Goal: Information Seeking & Learning: Learn about a topic

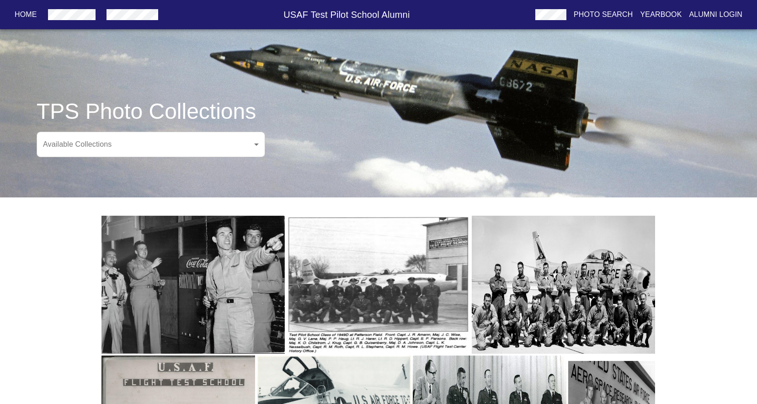
click at [257, 145] on body "Home USAF Test Pilot School Alumni Photo Search Yearbook Alumni Login TPS Photo…" at bounding box center [378, 315] width 757 height 600
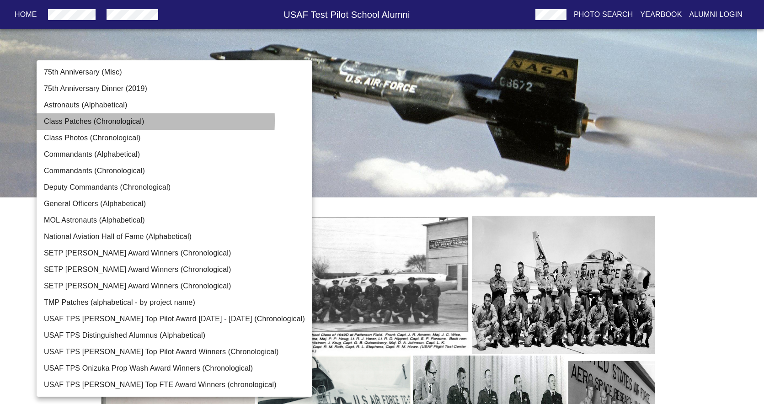
click at [77, 120] on li "Class Patches (Chronological)" at bounding box center [175, 121] width 276 height 16
type input "Class Patches (Chronological)"
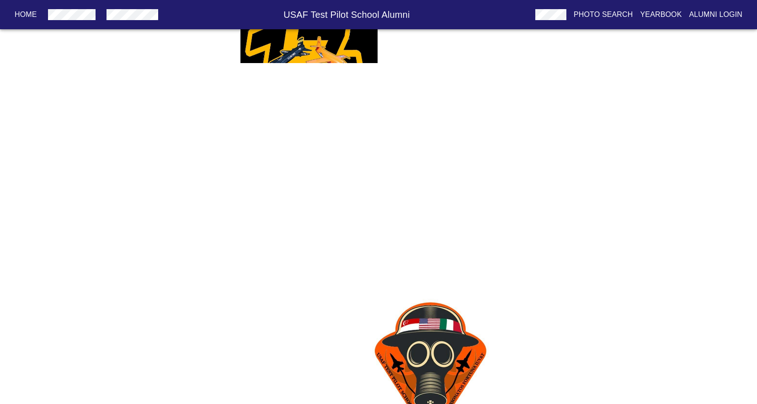
scroll to position [2733, 0]
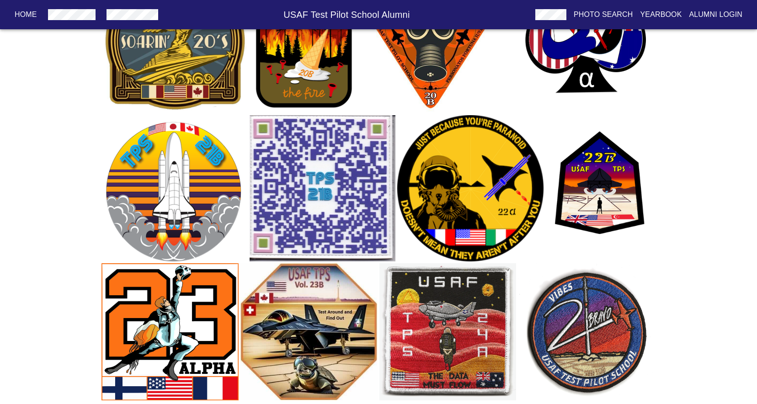
click at [589, 315] on img "button" at bounding box center [586, 331] width 137 height 137
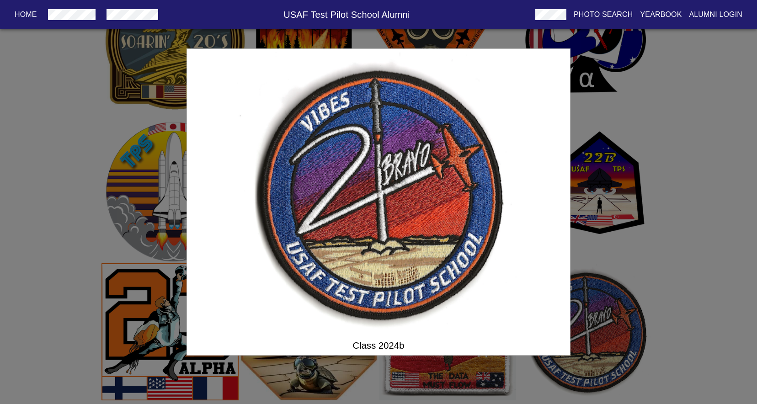
click at [682, 264] on div "Class 2024b" at bounding box center [378, 202] width 757 height 404
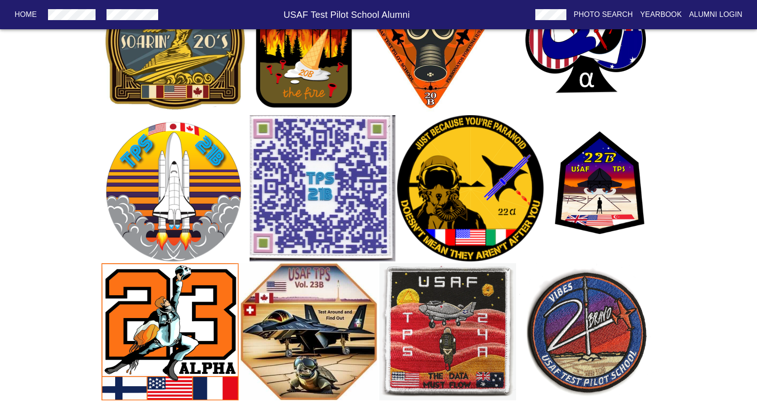
click at [482, 290] on img "button" at bounding box center [448, 331] width 137 height 137
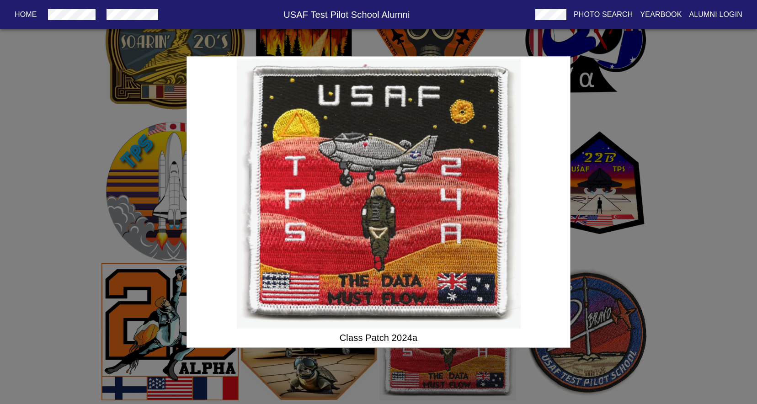
click at [712, 284] on div "Class Patch 2024a" at bounding box center [378, 202] width 757 height 404
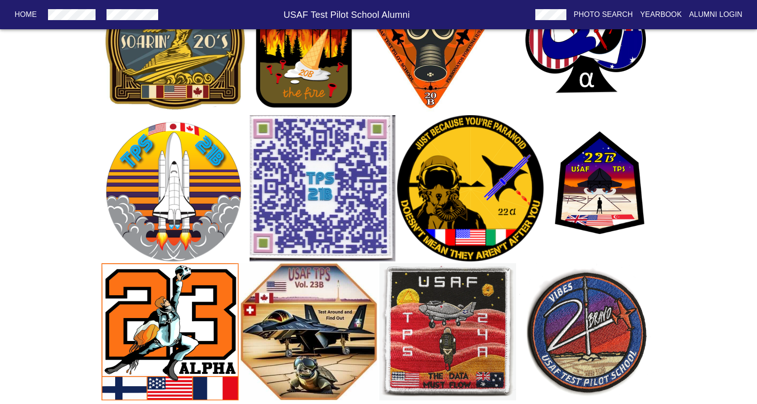
click at [598, 191] on img "button" at bounding box center [600, 188] width 110 height 146
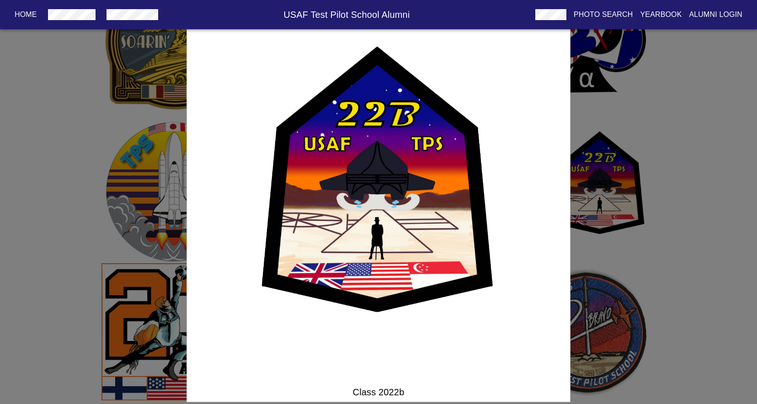
click at [706, 261] on div "Class 2022b" at bounding box center [378, 202] width 757 height 404
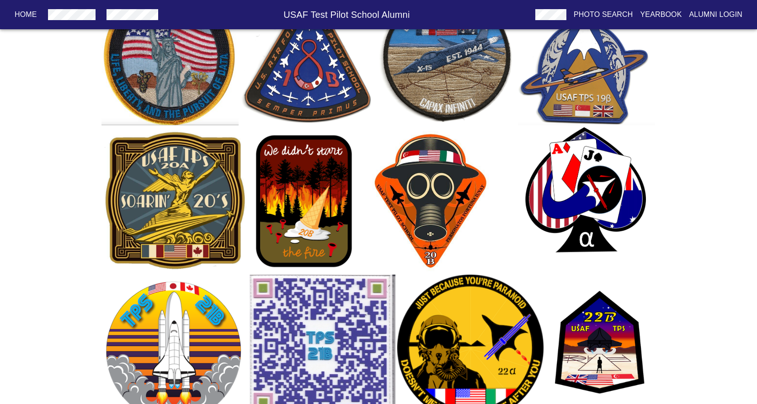
scroll to position [2572, 0]
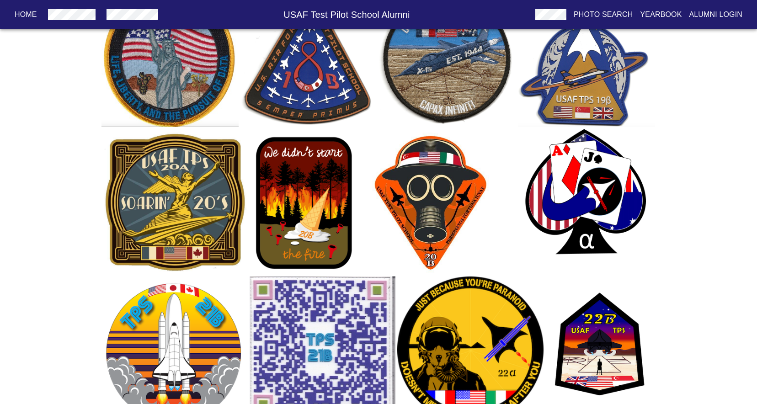
click at [331, 169] on img "button" at bounding box center [305, 202] width 110 height 146
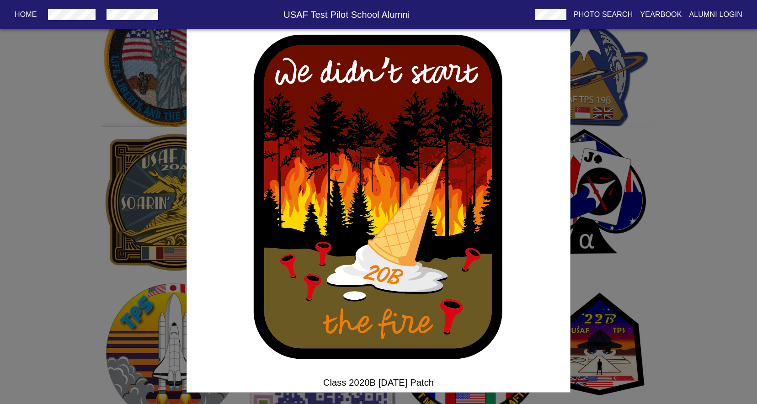
click at [713, 203] on div "Class 2020B [DATE] Patch" at bounding box center [378, 202] width 757 height 404
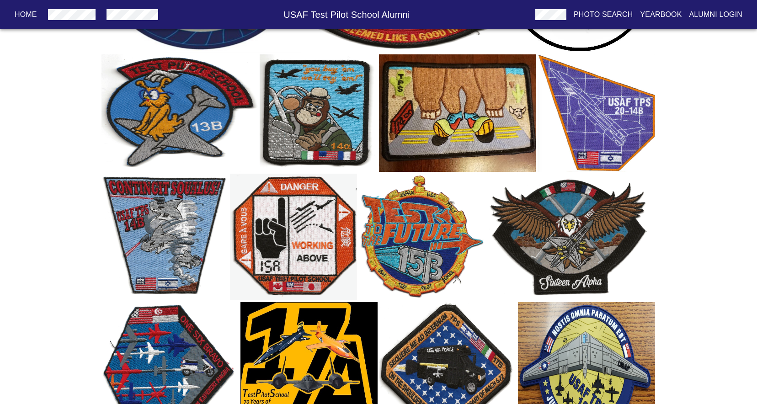
scroll to position [2104, 0]
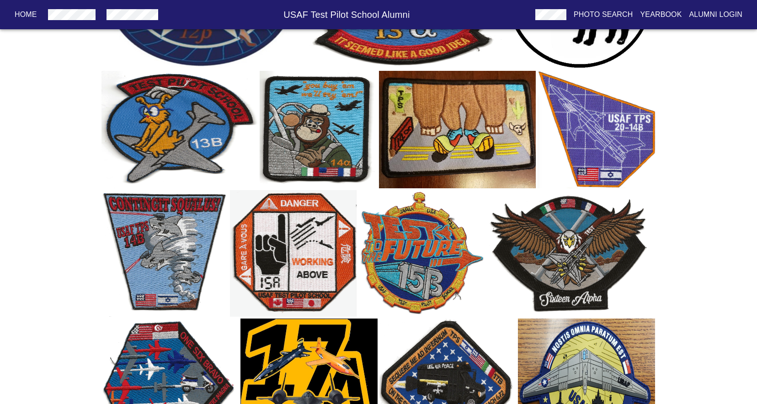
click at [474, 112] on img "button" at bounding box center [457, 130] width 156 height 118
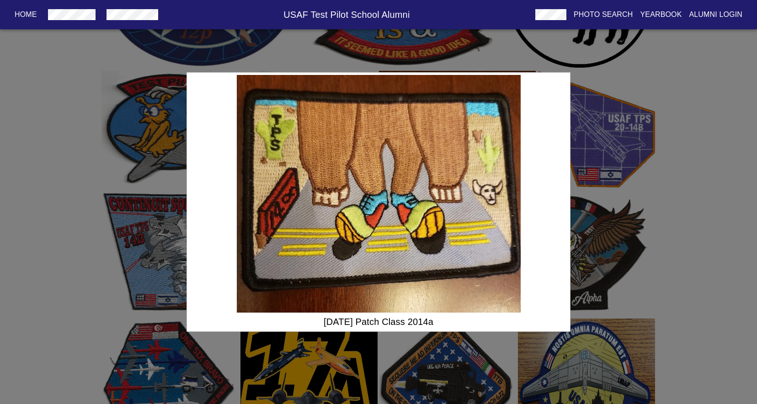
click at [722, 186] on div "[DATE] Patch Class 2014a" at bounding box center [378, 202] width 757 height 404
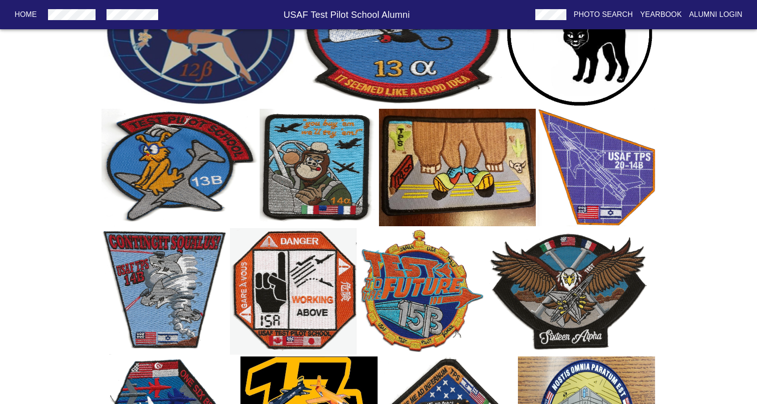
scroll to position [2017, 0]
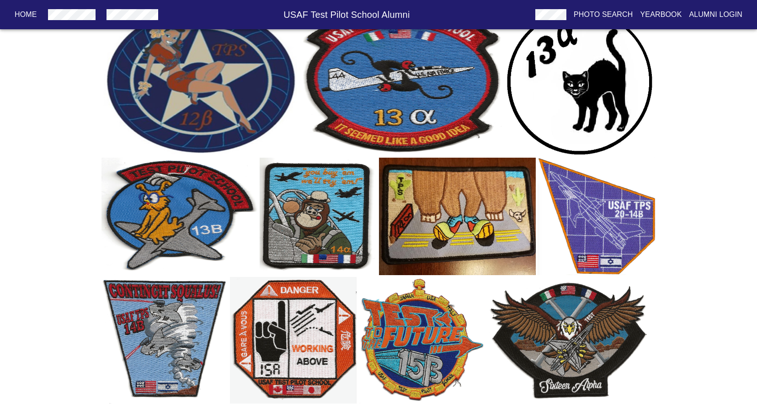
click at [350, 230] on img "button" at bounding box center [319, 217] width 118 height 118
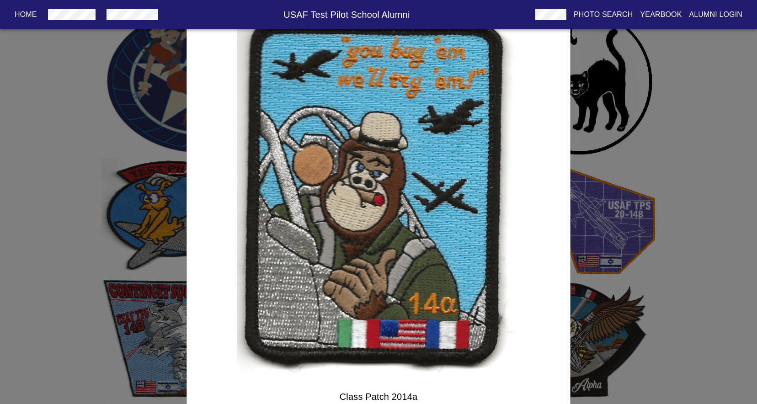
click at [709, 263] on div "Class Patch 2014a" at bounding box center [378, 202] width 757 height 404
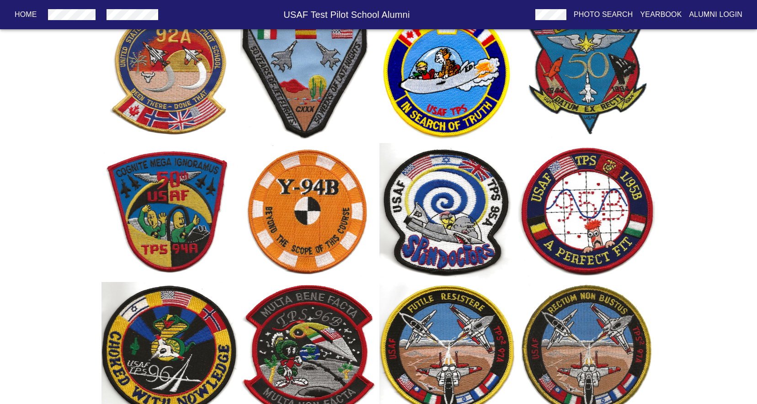
scroll to position [349, 0]
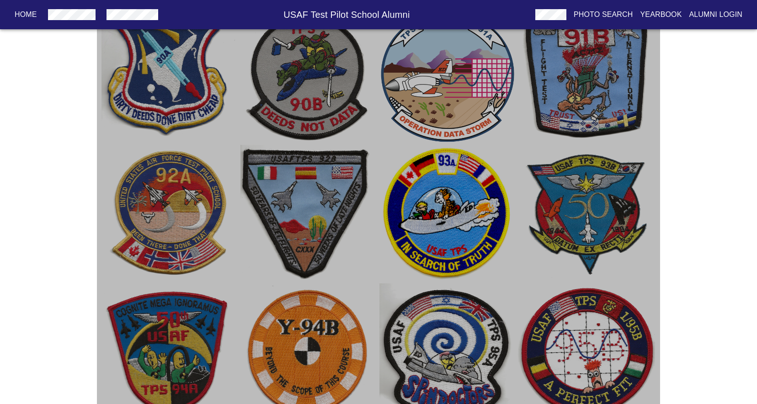
click at [426, 212] on img "button" at bounding box center [448, 213] width 137 height 137
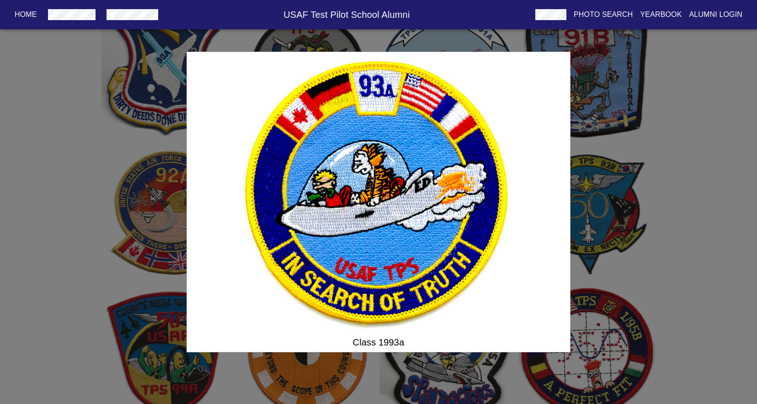
click at [702, 241] on div "Class 1993a" at bounding box center [378, 202] width 757 height 404
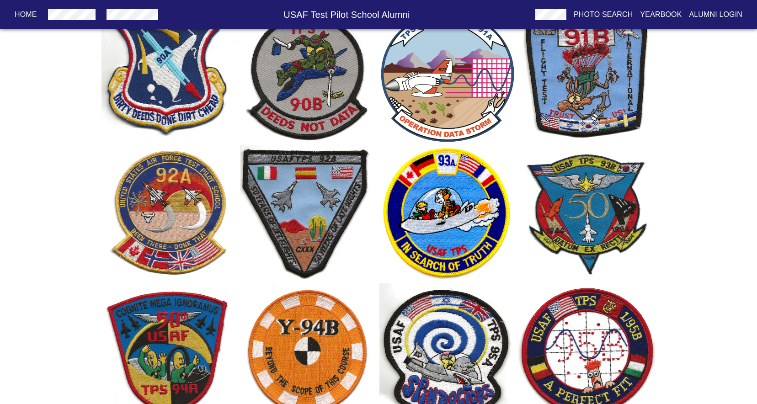
click at [551, 53] on img "button" at bounding box center [586, 74] width 137 height 137
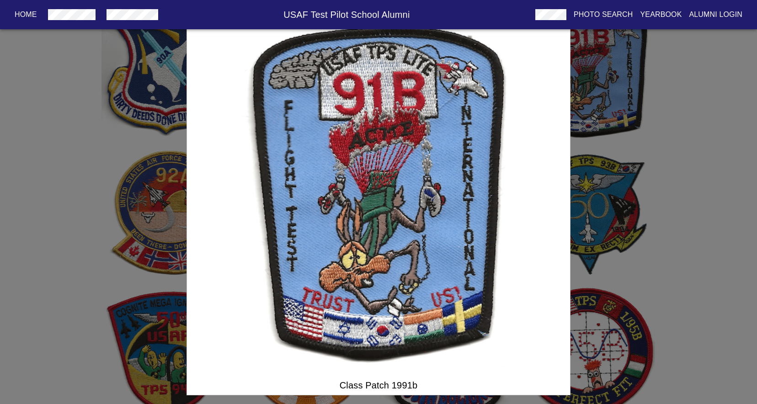
click at [692, 243] on div "Class Patch 1991b" at bounding box center [378, 202] width 757 height 404
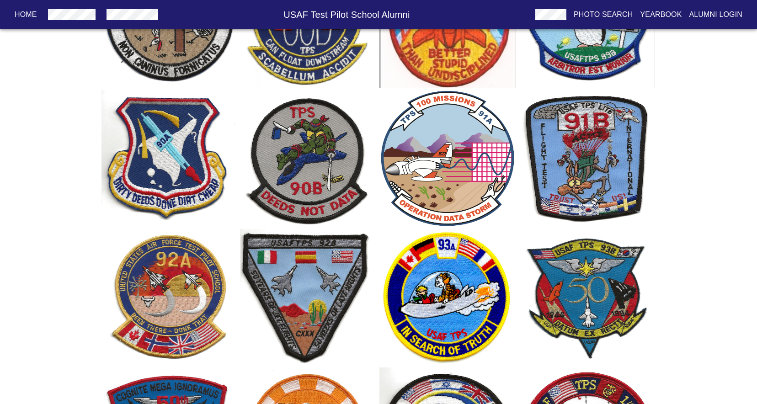
scroll to position [153, 0]
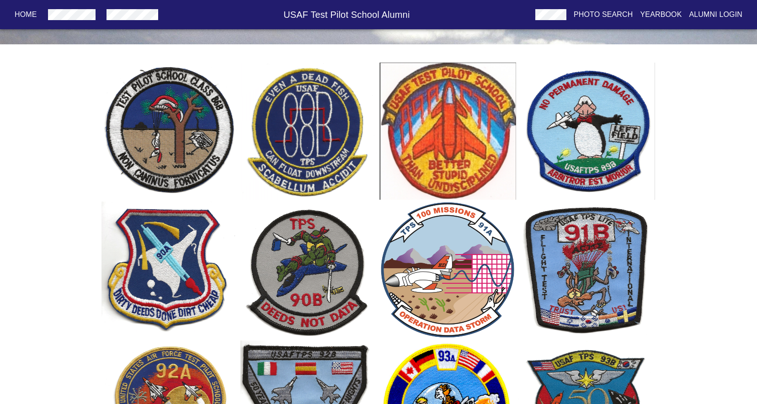
click at [487, 106] on img "button" at bounding box center [448, 131] width 137 height 137
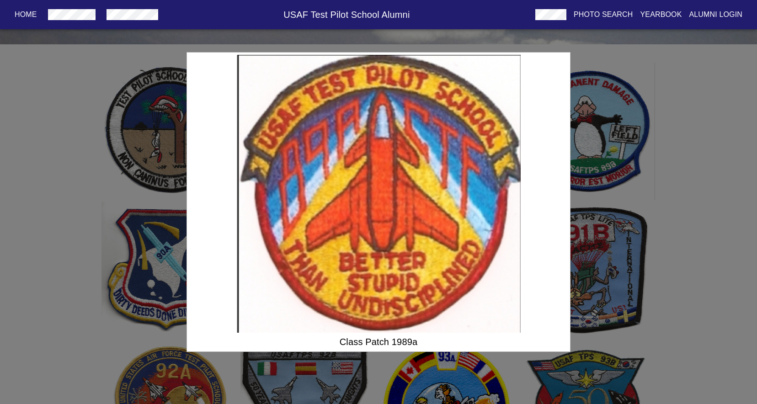
click at [709, 139] on div "Class Patch 1989a" at bounding box center [378, 202] width 757 height 404
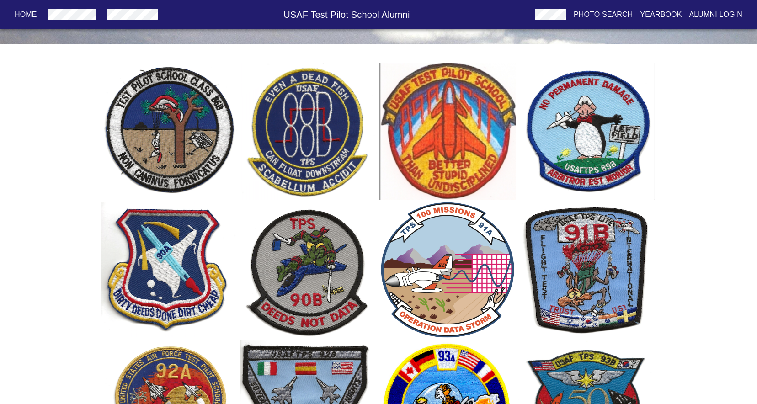
click at [624, 109] on img "button" at bounding box center [586, 131] width 137 height 137
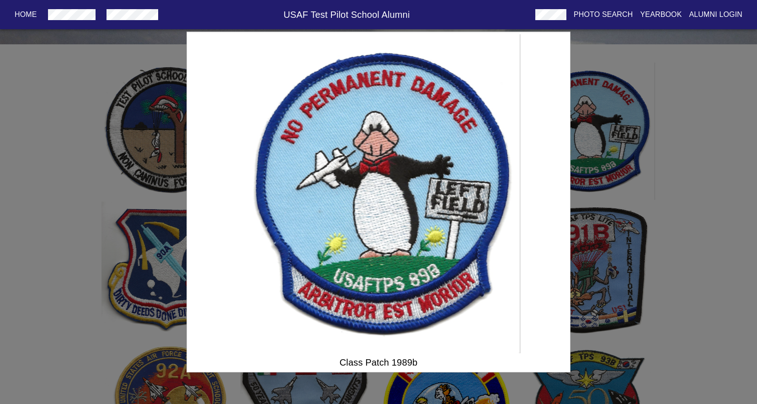
click at [704, 113] on div "Class Patch 1989b" at bounding box center [378, 202] width 757 height 404
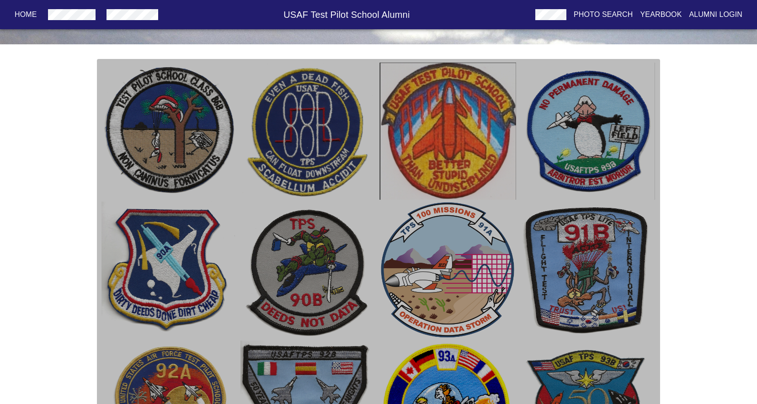
click at [331, 106] on img "button" at bounding box center [309, 131] width 137 height 137
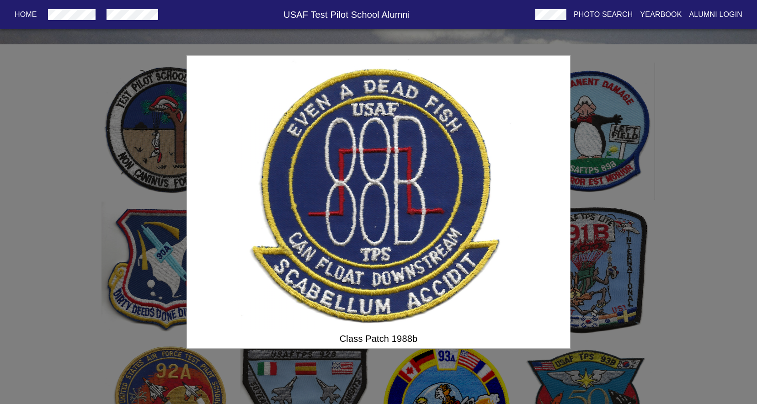
click at [712, 174] on div "Class Patch 1988b" at bounding box center [378, 202] width 757 height 404
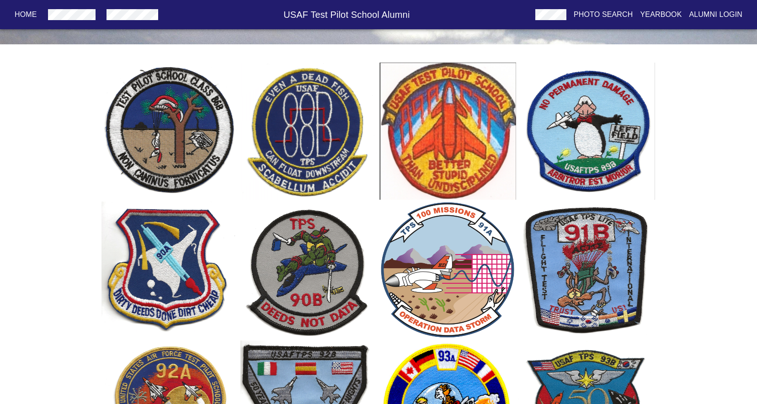
click at [174, 259] on img "button" at bounding box center [170, 270] width 137 height 137
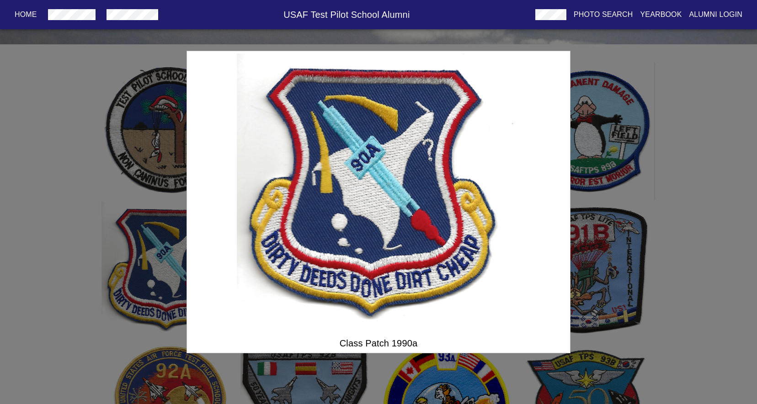
click at [706, 164] on div "Class Patch 1990a" at bounding box center [378, 202] width 757 height 404
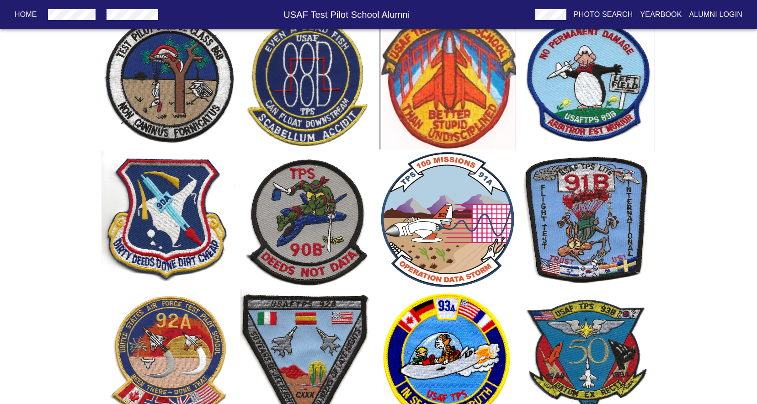
scroll to position [274, 0]
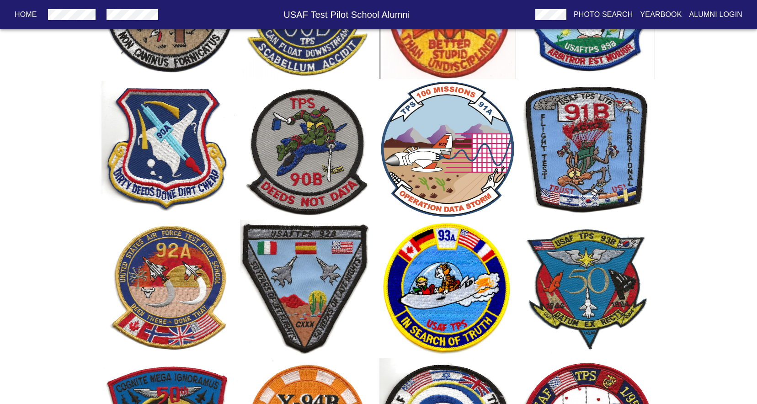
click at [591, 260] on img "button" at bounding box center [586, 288] width 137 height 137
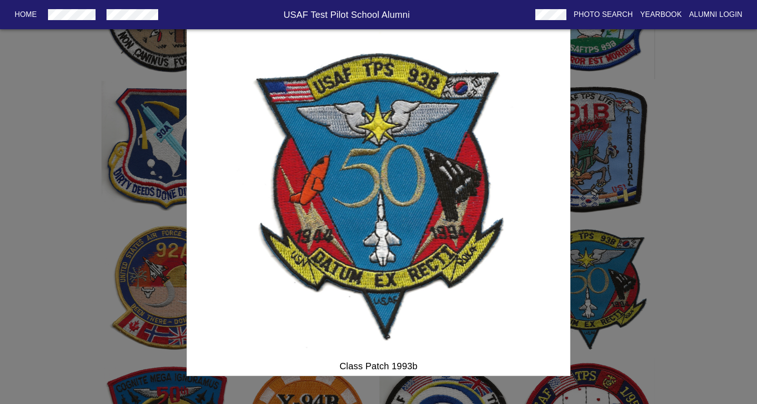
click at [693, 241] on div "Class Patch 1993b" at bounding box center [378, 202] width 757 height 404
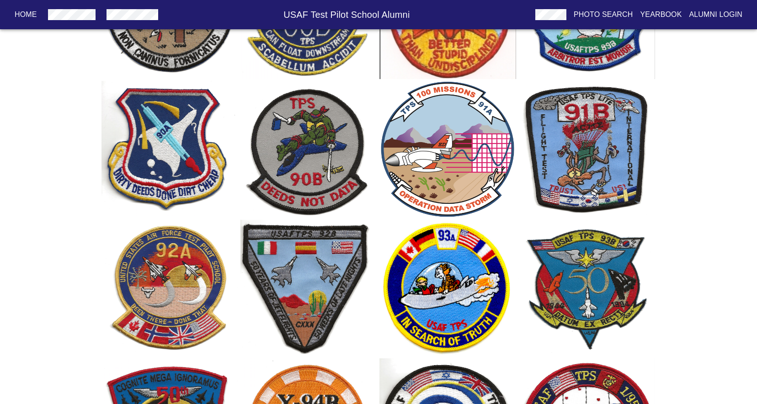
click at [324, 242] on img "button" at bounding box center [309, 288] width 137 height 137
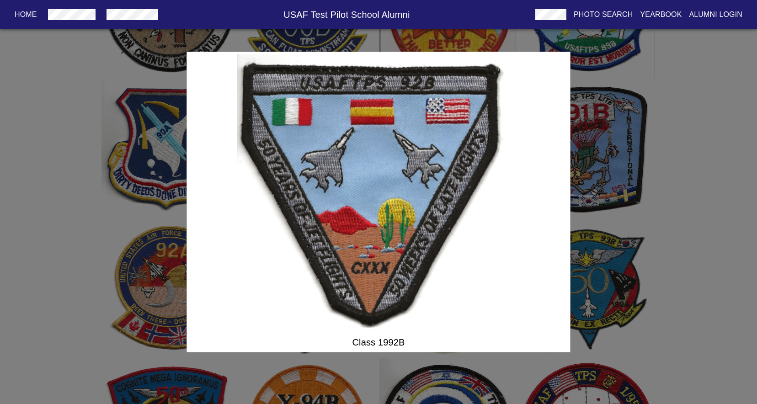
click at [710, 203] on div "Class 1992B" at bounding box center [378, 202] width 757 height 404
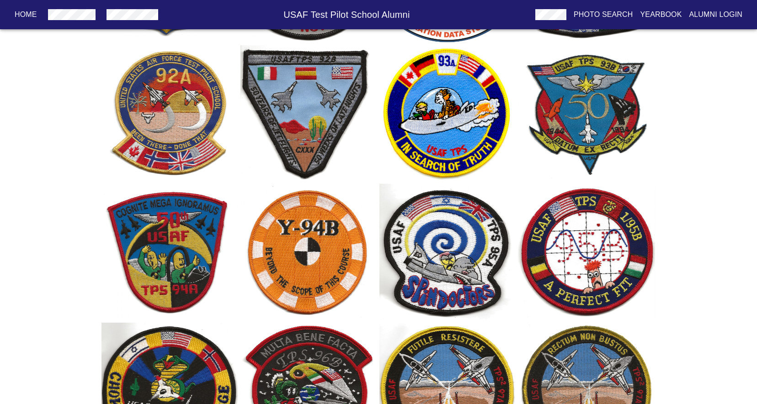
scroll to position [478, 0]
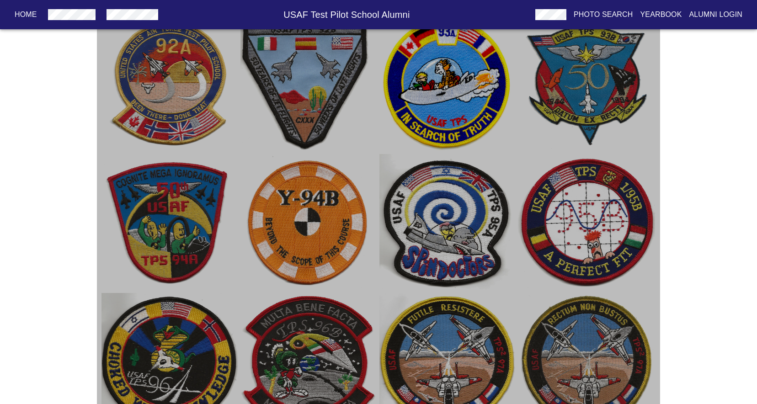
click at [597, 203] on img "button" at bounding box center [586, 222] width 137 height 137
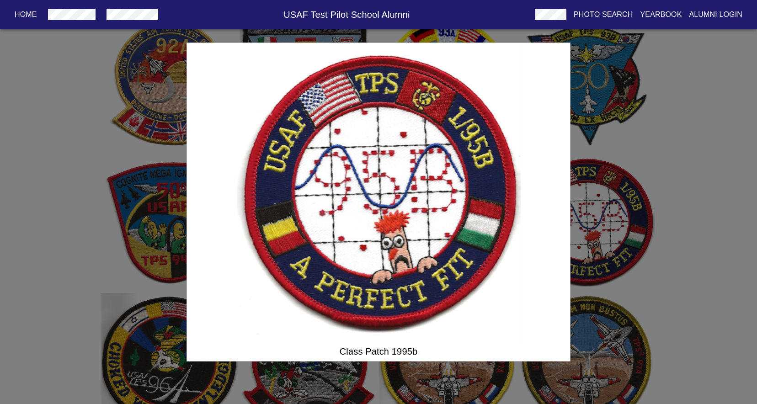
click at [690, 202] on div "Class Patch 1995b" at bounding box center [378, 202] width 757 height 404
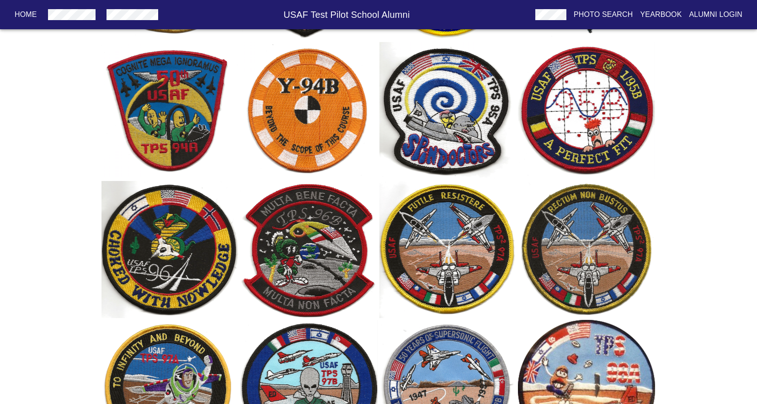
scroll to position [592, 0]
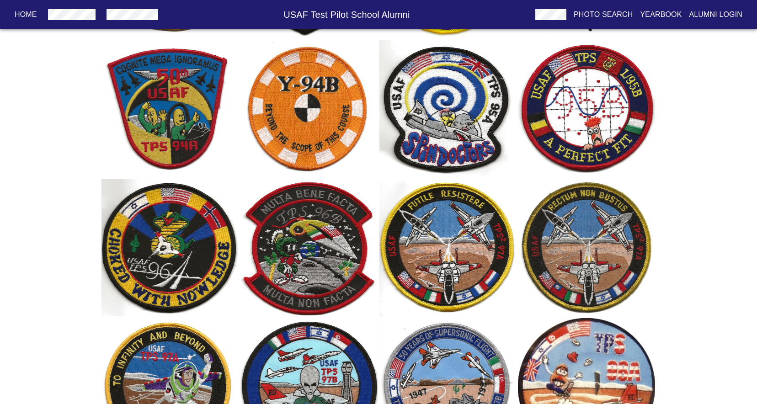
click at [346, 221] on img "button" at bounding box center [309, 247] width 137 height 137
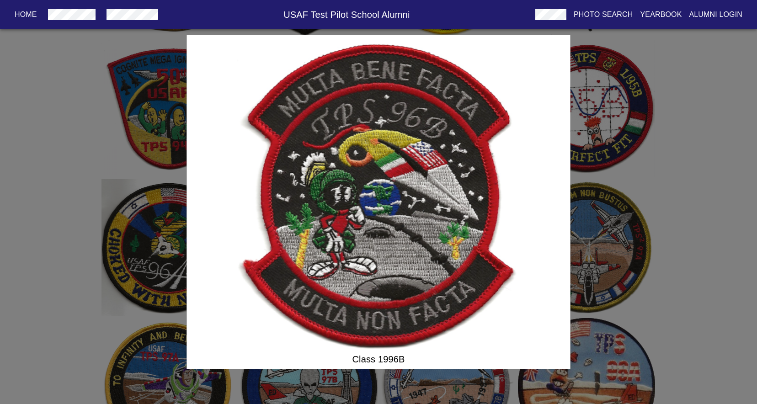
click at [688, 207] on div "Class 1996B" at bounding box center [378, 202] width 757 height 404
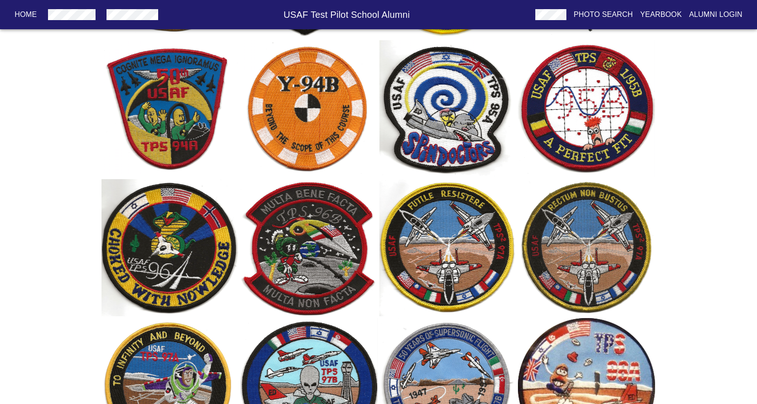
click at [575, 219] on img "button" at bounding box center [586, 247] width 137 height 137
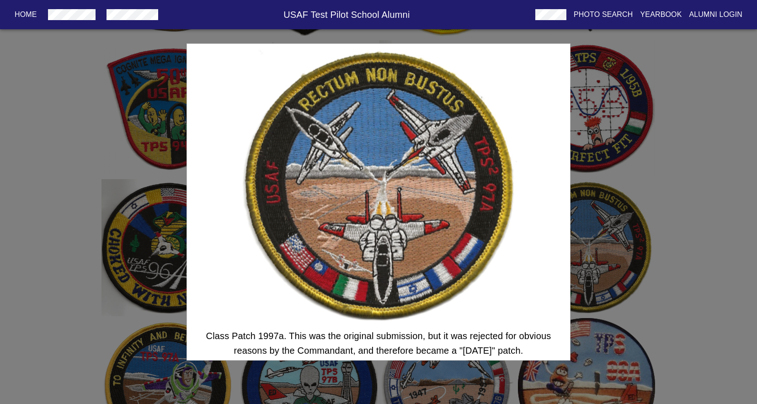
click at [695, 210] on div "Class Patch 1997a. This was the original submission, but it was rejected for ob…" at bounding box center [378, 202] width 757 height 404
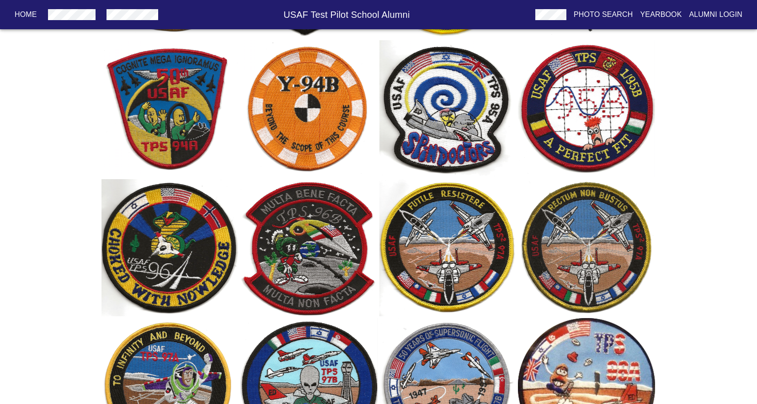
click at [475, 238] on img "button" at bounding box center [448, 247] width 137 height 137
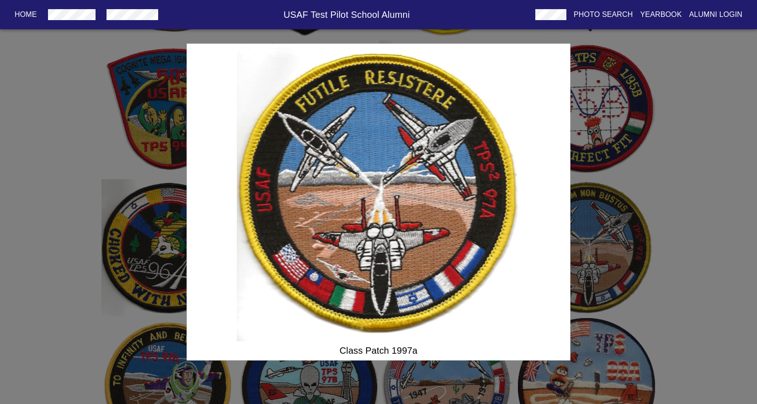
click at [701, 205] on div "Class Patch 1997a" at bounding box center [378, 202] width 757 height 404
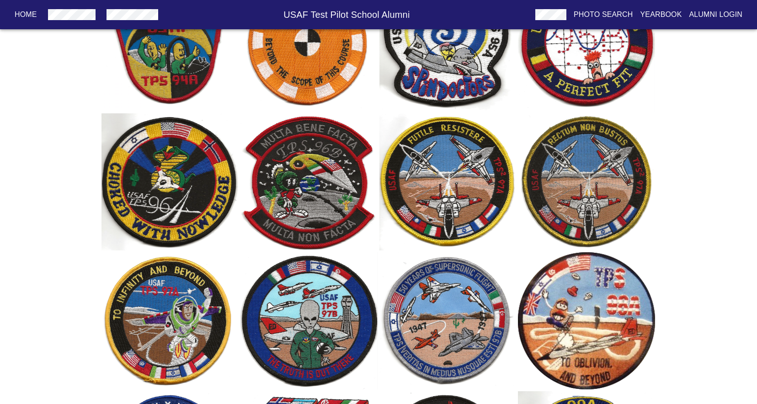
scroll to position [660, 0]
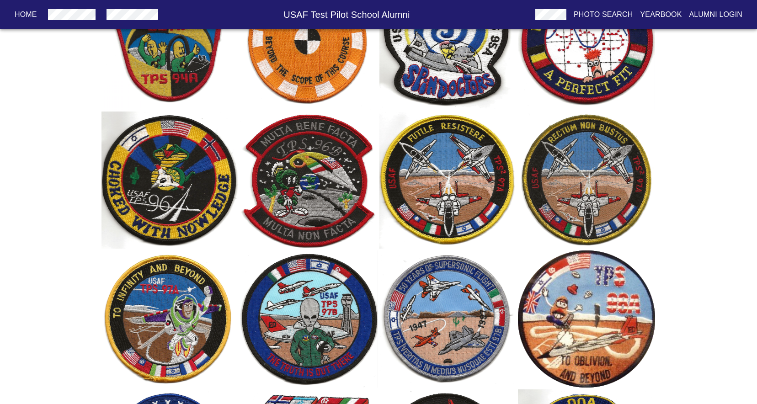
click at [208, 296] on img "button" at bounding box center [170, 319] width 137 height 137
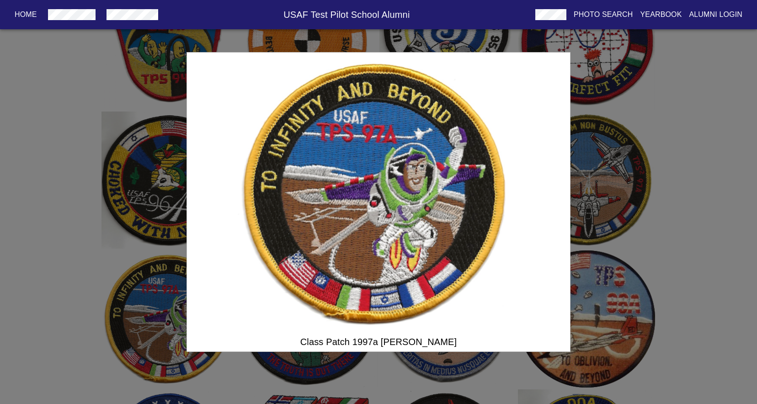
click at [717, 218] on div "Class Patch 1997a [PERSON_NAME]" at bounding box center [378, 202] width 757 height 404
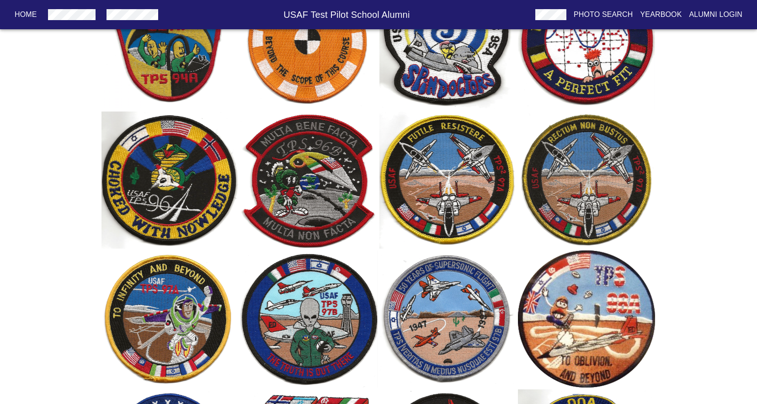
click at [462, 301] on img "button" at bounding box center [448, 319] width 137 height 137
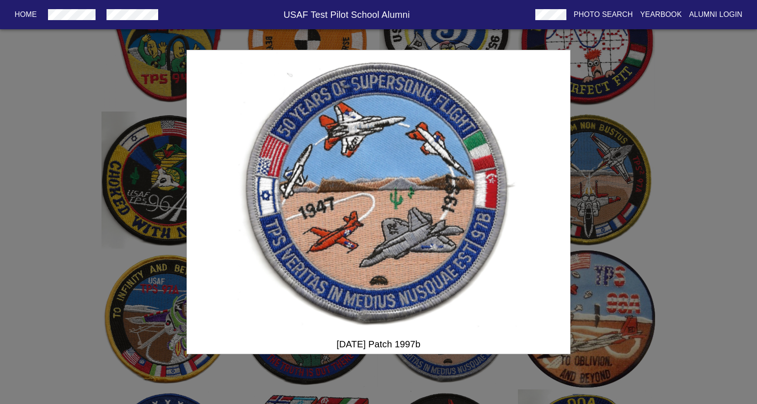
click at [702, 251] on div "[DATE] Patch 1997b" at bounding box center [378, 202] width 757 height 404
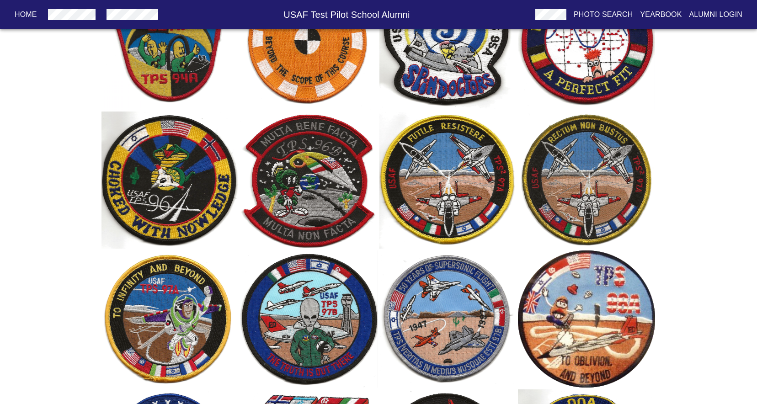
click at [580, 297] on img "button" at bounding box center [586, 319] width 137 height 137
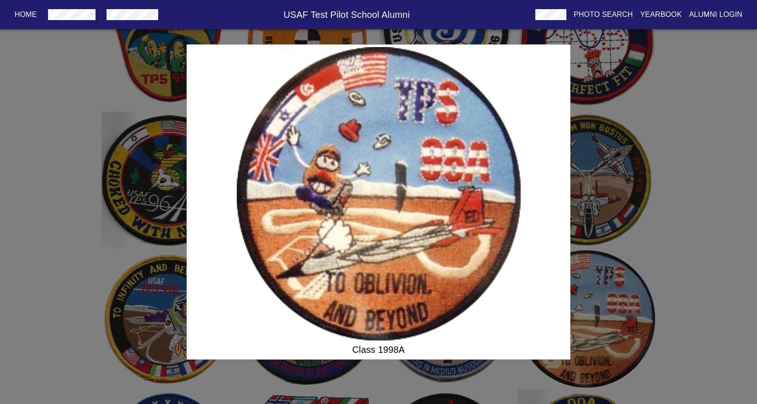
click at [694, 234] on div "Class 1998A" at bounding box center [378, 202] width 757 height 404
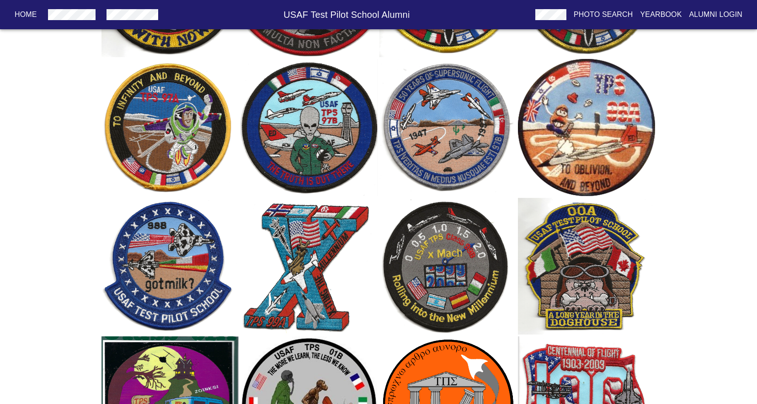
scroll to position [898, 0]
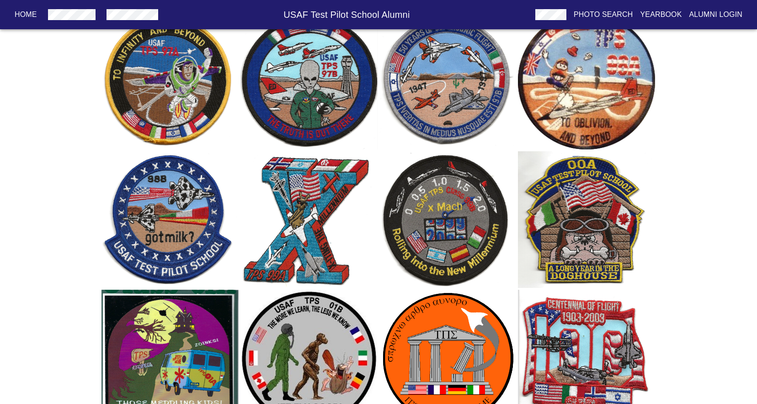
click at [330, 197] on img "button" at bounding box center [309, 219] width 137 height 137
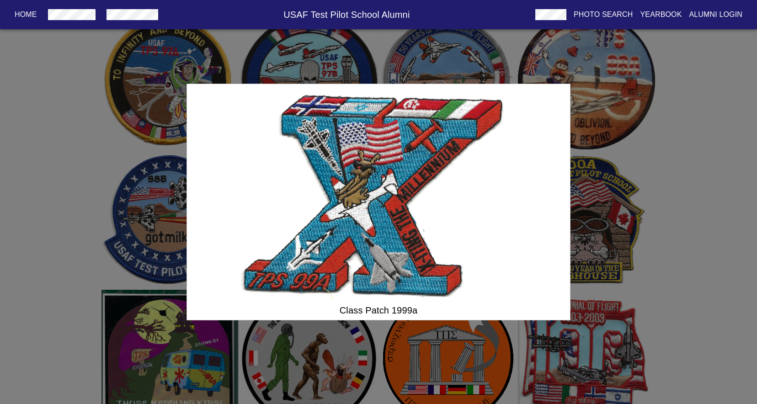
click at [680, 219] on div "Class Patch 1999a" at bounding box center [378, 202] width 757 height 404
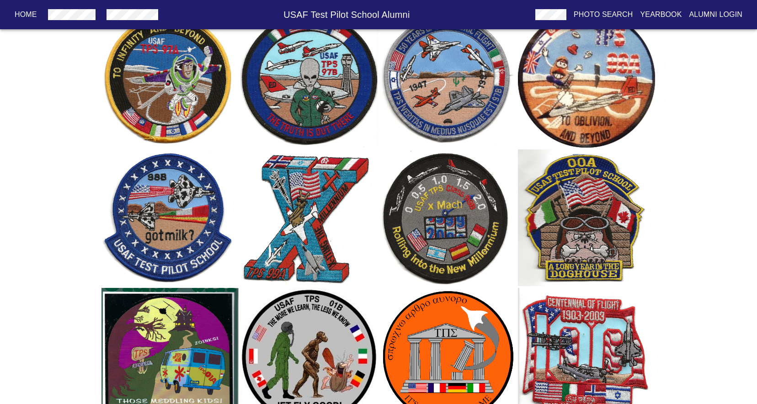
scroll to position [934, 0]
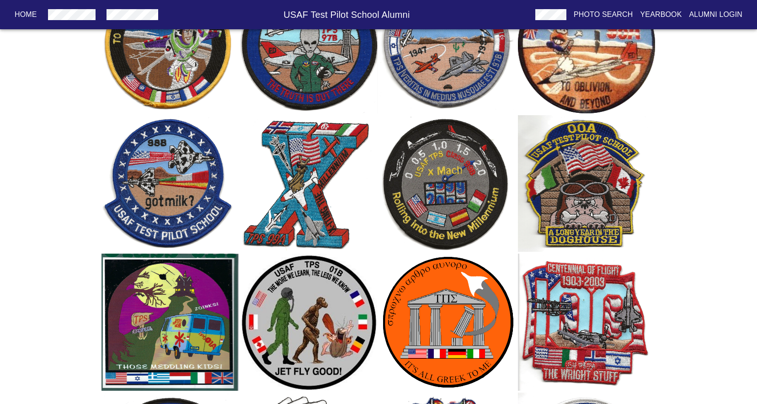
click at [474, 171] on img "button" at bounding box center [448, 183] width 137 height 137
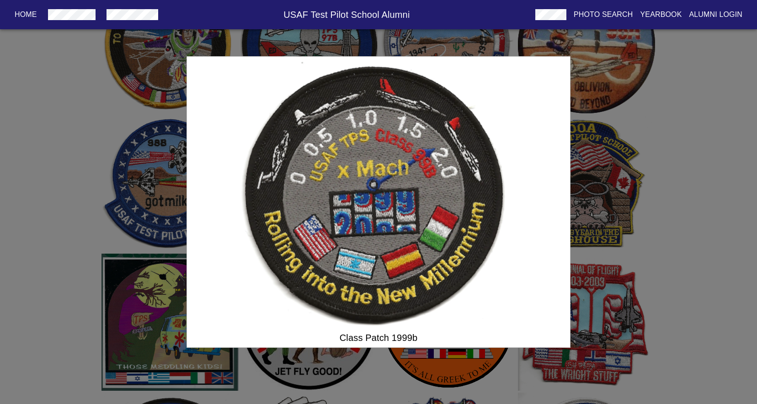
click at [715, 186] on div "Class Patch 1999b" at bounding box center [378, 202] width 757 height 404
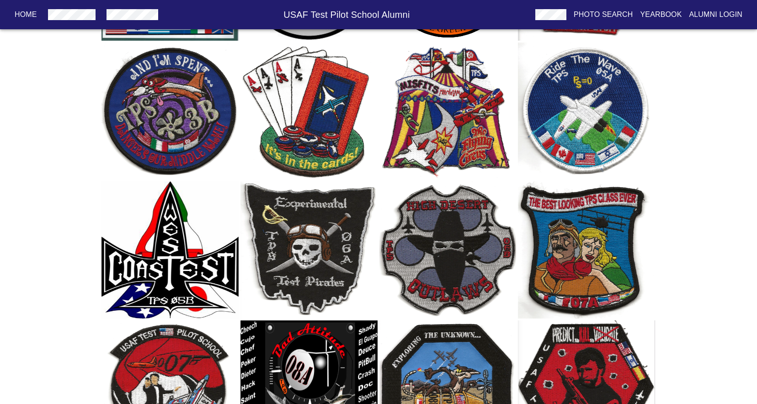
scroll to position [1339, 0]
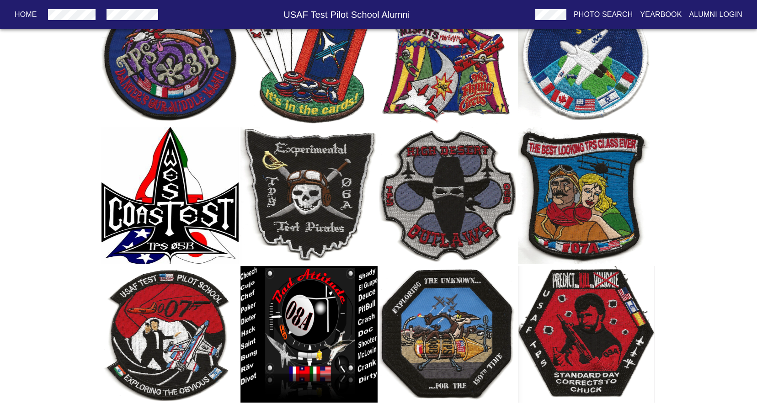
click at [347, 176] on img "button" at bounding box center [309, 195] width 137 height 137
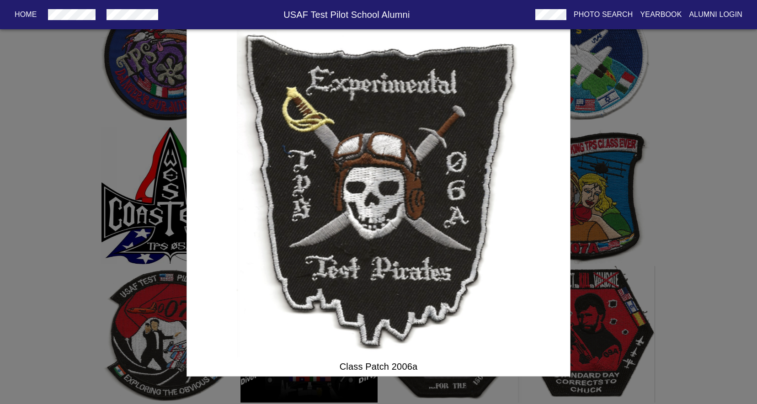
click at [712, 172] on div "Class Patch 2006a" at bounding box center [378, 202] width 757 height 404
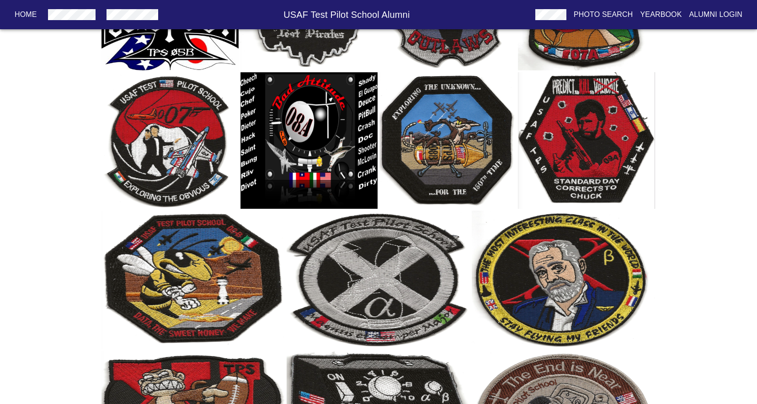
scroll to position [1579, 0]
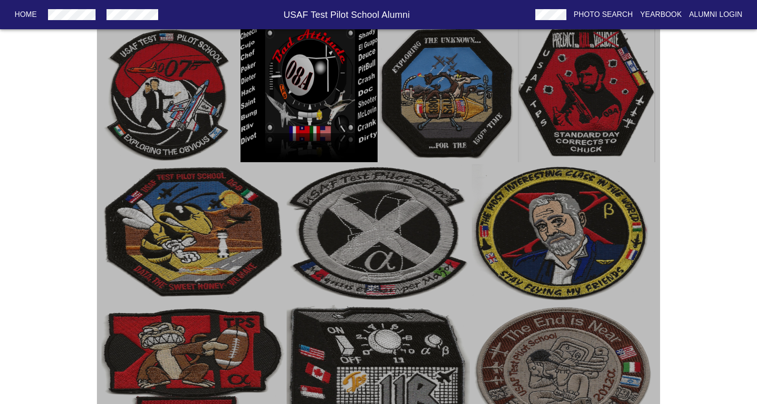
click at [613, 105] on img "button" at bounding box center [586, 94] width 137 height 137
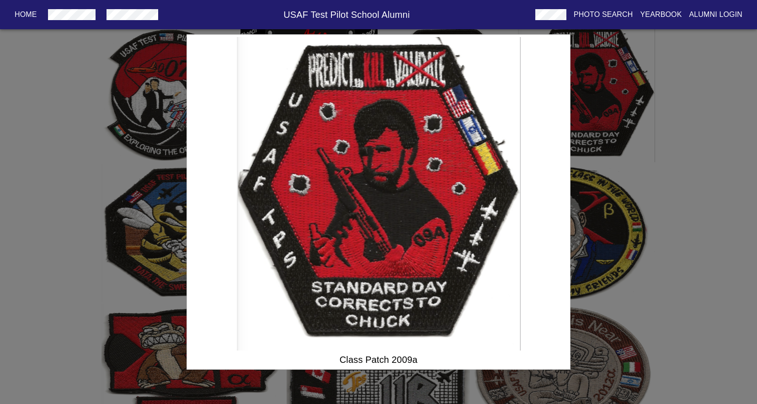
click at [731, 174] on div "Class Patch 2009a" at bounding box center [378, 202] width 757 height 404
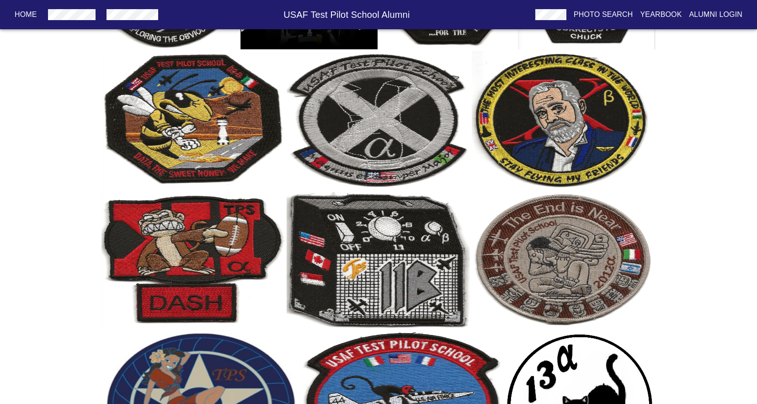
scroll to position [1739, 0]
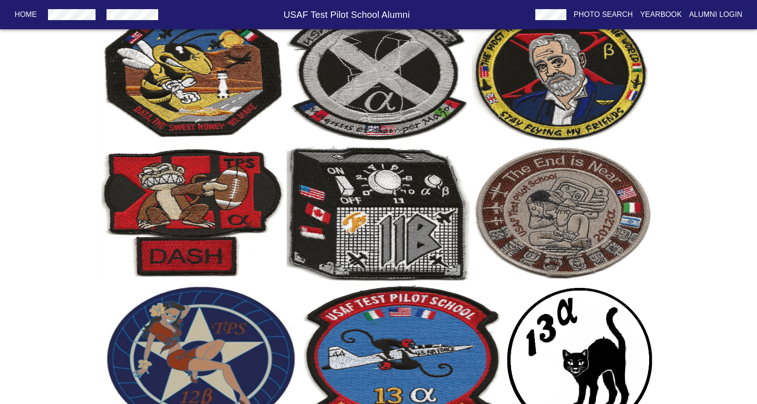
click at [239, 198] on img "button" at bounding box center [193, 213] width 183 height 138
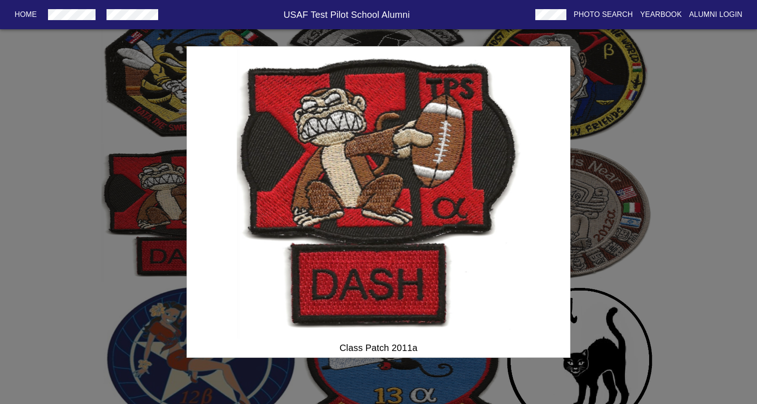
click at [720, 205] on div "Class Patch 2011a" at bounding box center [378, 202] width 757 height 404
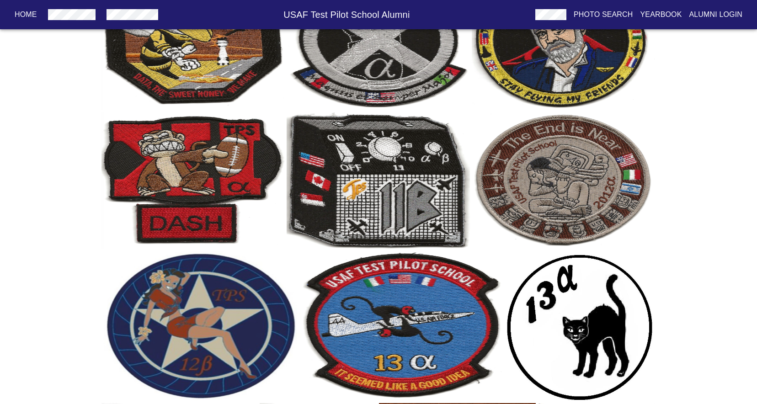
scroll to position [1774, 0]
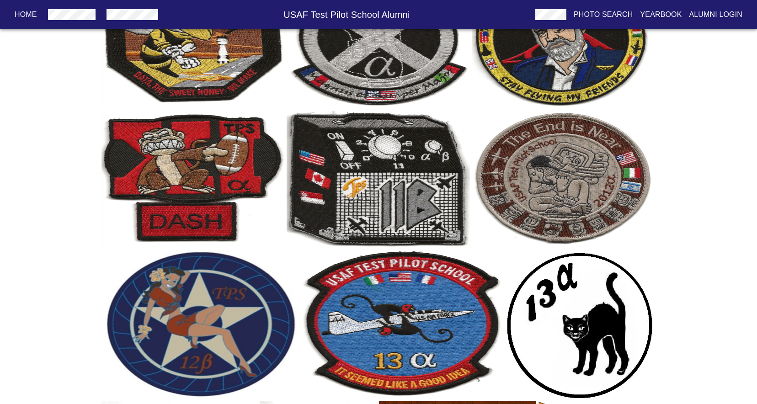
click at [237, 313] on img "button" at bounding box center [202, 324] width 200 height 150
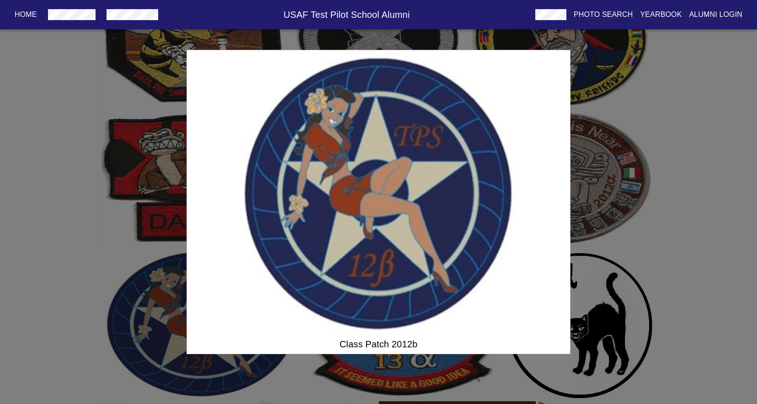
click at [699, 246] on div "Class Patch 2012b" at bounding box center [378, 202] width 757 height 404
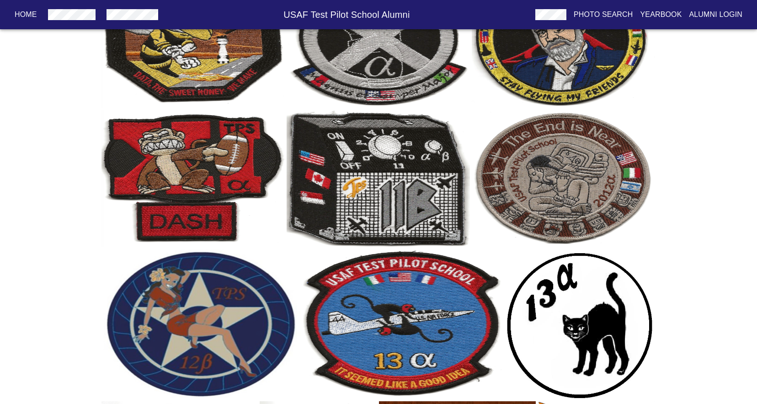
click at [467, 293] on img "button" at bounding box center [403, 324] width 200 height 150
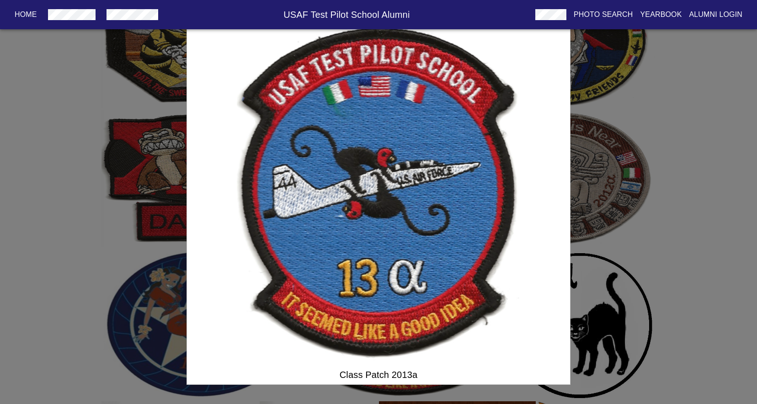
click at [688, 285] on div "Class Patch 2013a" at bounding box center [378, 202] width 757 height 404
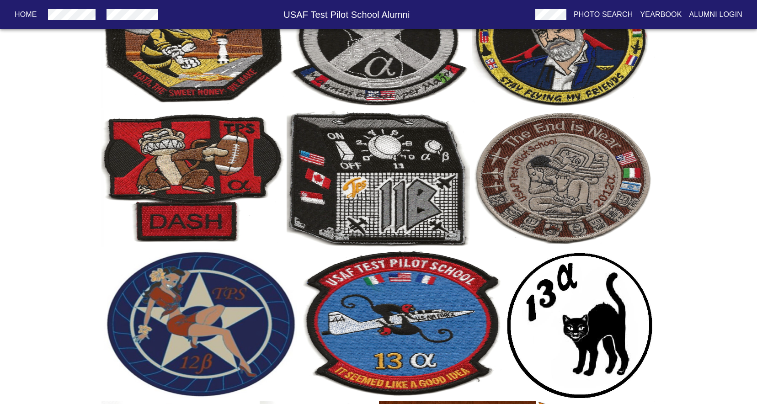
click at [626, 292] on img "button" at bounding box center [580, 324] width 150 height 150
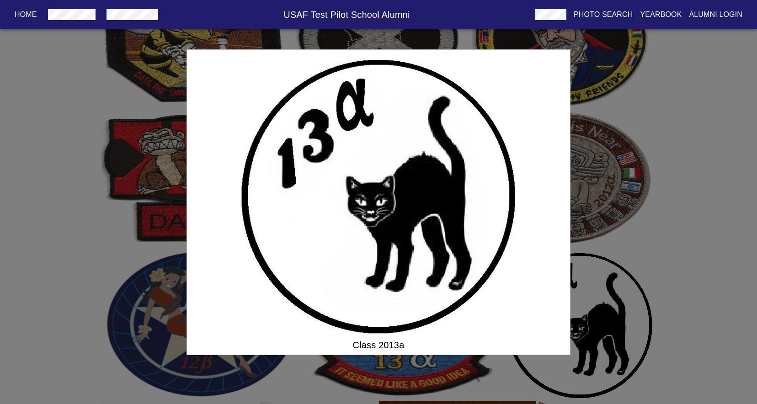
click at [688, 285] on div "Class 2013a" at bounding box center [378, 202] width 757 height 404
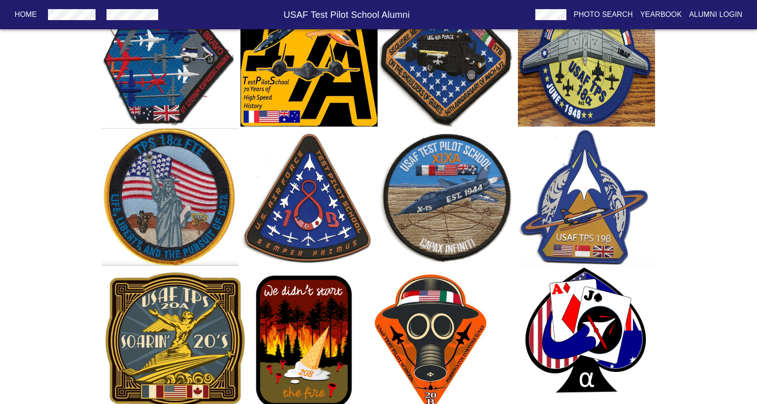
scroll to position [2463, 0]
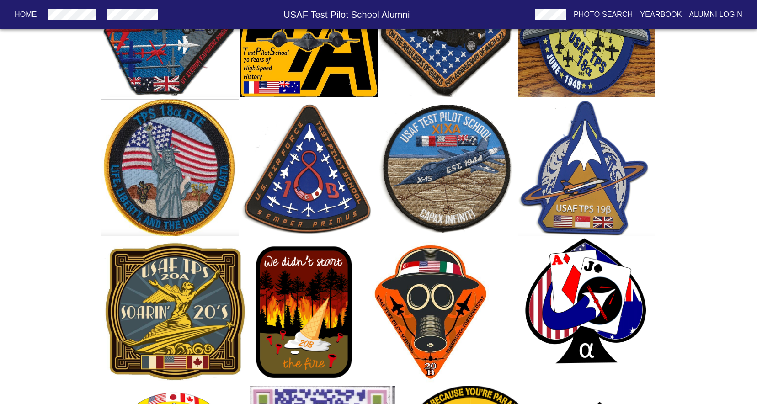
click at [455, 277] on img "button" at bounding box center [434, 311] width 146 height 146
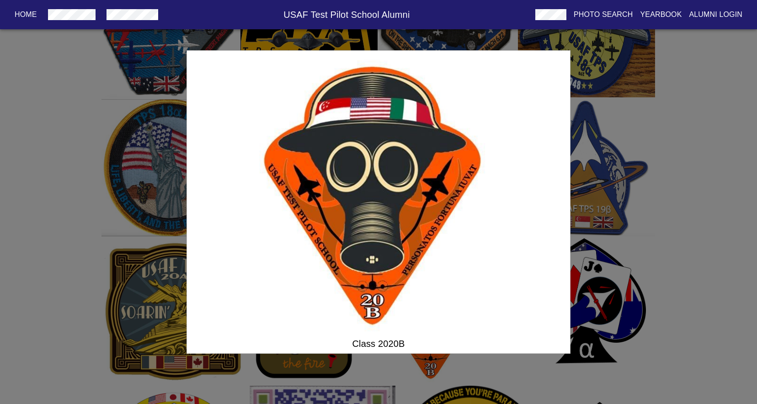
click at [698, 240] on div "Class 2020B" at bounding box center [378, 202] width 757 height 404
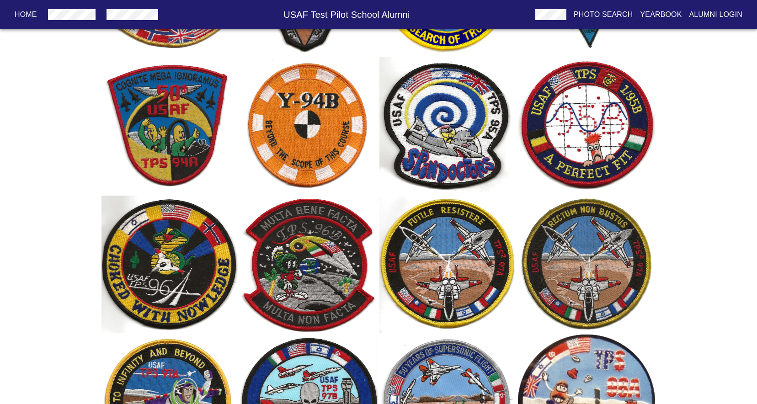
scroll to position [0, 0]
